Goal: Complete application form: Complete application form

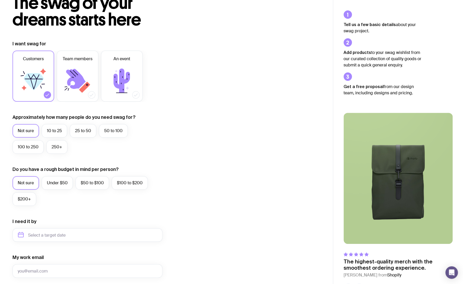
scroll to position [41, 0]
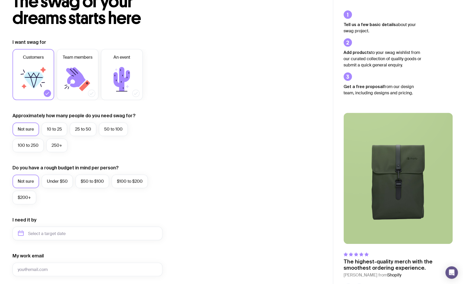
click at [407, 169] on img at bounding box center [397, 178] width 109 height 131
drag, startPoint x: 385, startPoint y: 174, endPoint x: 295, endPoint y: 173, distance: 90.6
click at [295, 173] on div "The swag of your dreams starts here I want swag for Customers Team members An e…" at bounding box center [231, 180] width 463 height 442
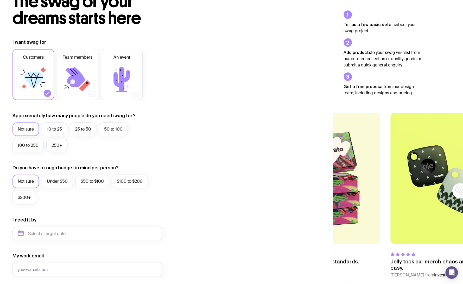
drag, startPoint x: 395, startPoint y: 171, endPoint x: 286, endPoint y: 176, distance: 109.4
click at [290, 176] on div "The swag of your dreams starts here I want swag for Customers Team members An e…" at bounding box center [231, 180] width 463 height 442
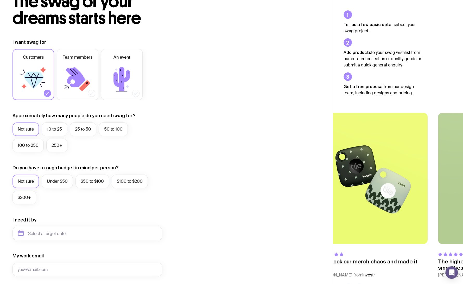
drag, startPoint x: 270, startPoint y: 173, endPoint x: 276, endPoint y: 173, distance: 6.0
click at [264, 173] on div "The swag of your dreams starts here I want swag for Customers Team members An e…" at bounding box center [231, 180] width 463 height 442
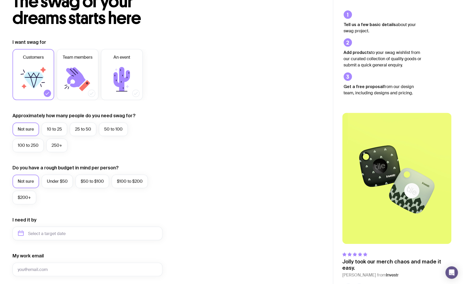
drag, startPoint x: 392, startPoint y: 179, endPoint x: 328, endPoint y: 175, distance: 64.3
click at [342, 175] on img at bounding box center [396, 178] width 109 height 131
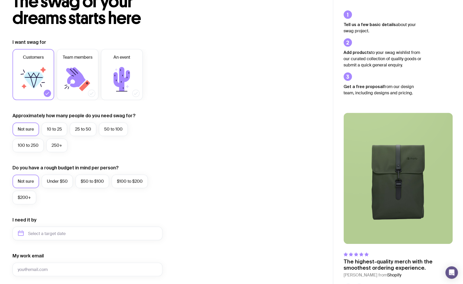
drag, startPoint x: 371, startPoint y: 172, endPoint x: 286, endPoint y: 171, distance: 84.8
click at [285, 171] on div "The swag of your dreams starts here I want swag for Customers Team members An e…" at bounding box center [231, 180] width 463 height 442
drag, startPoint x: 56, startPoint y: 129, endPoint x: 16, endPoint y: 132, distance: 40.1
click at [16, 132] on div "Not sure 10 to 25 25 to 50 50 to 100 100 to 250 250+" at bounding box center [87, 138] width 150 height 32
click at [116, 182] on label "$100 to $200" at bounding box center [130, 181] width 36 height 14
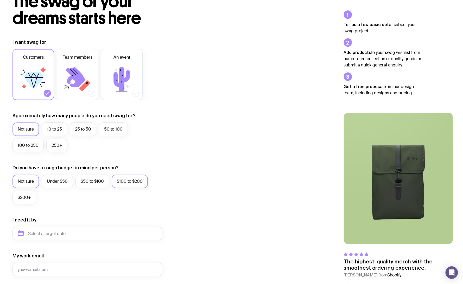
click at [0, 0] on input "$100 to $200" at bounding box center [0, 0] width 0 height 0
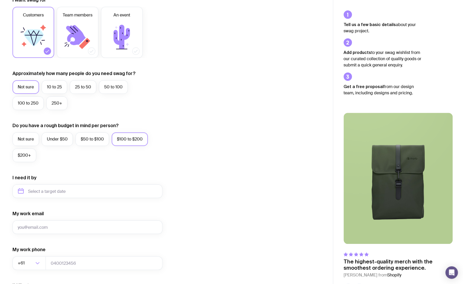
scroll to position [82, 0]
click at [62, 197] on input "text" at bounding box center [87, 192] width 150 height 14
click at [65, 255] on button "Dec" at bounding box center [67, 255] width 19 height 10
type input "[DATE]"
click at [78, 231] on input "My work email" at bounding box center [87, 228] width 150 height 14
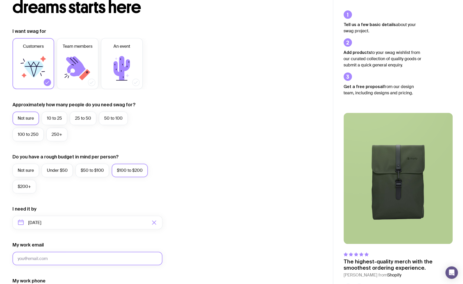
scroll to position [0, 0]
